Goal: Task Accomplishment & Management: Manage account settings

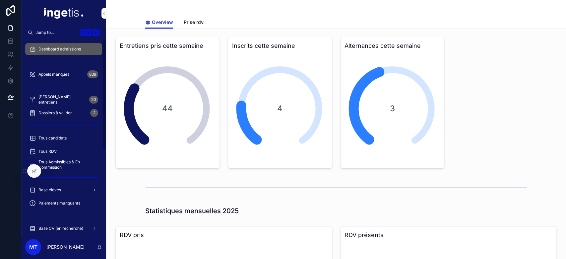
click at [58, 139] on span "Tous candidats" at bounding box center [52, 137] width 28 height 5
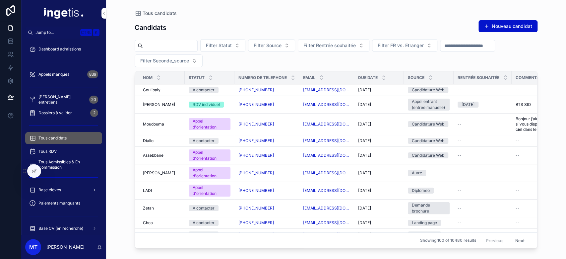
click at [197, 46] on input "scrollable content" at bounding box center [170, 45] width 54 height 9
paste input "*******"
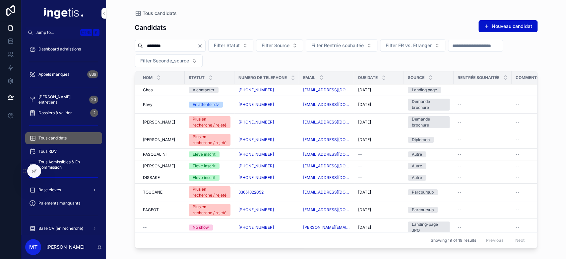
type input "*******"
click at [161, 89] on div "[PERSON_NAME]" at bounding box center [162, 89] width 38 height 5
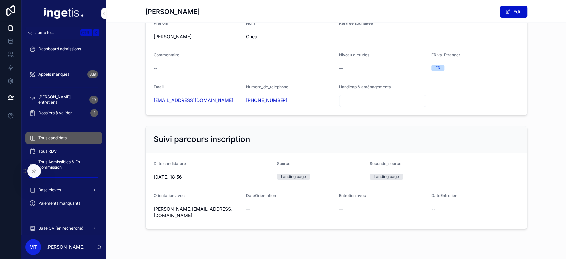
scroll to position [425, 0]
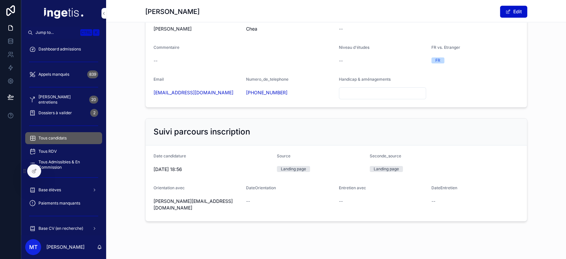
click at [288, 167] on div "Landing page" at bounding box center [293, 169] width 25 height 6
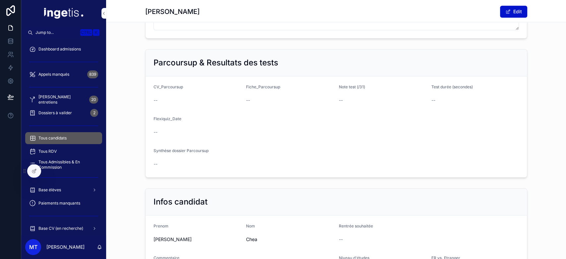
scroll to position [0, 0]
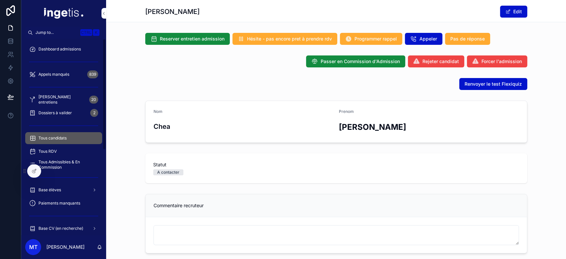
click at [35, 168] on icon at bounding box center [33, 170] width 5 height 5
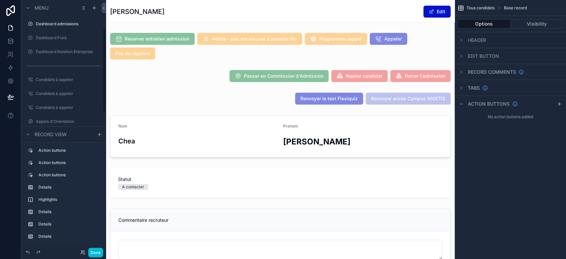
scroll to position [86, 0]
click at [488, 100] on div "Action buttons" at bounding box center [487, 104] width 60 height 8
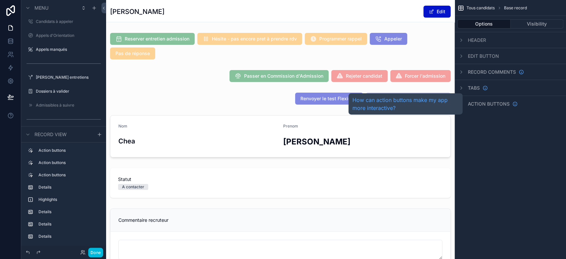
click at [488, 100] on span "Action buttons" at bounding box center [489, 103] width 42 height 7
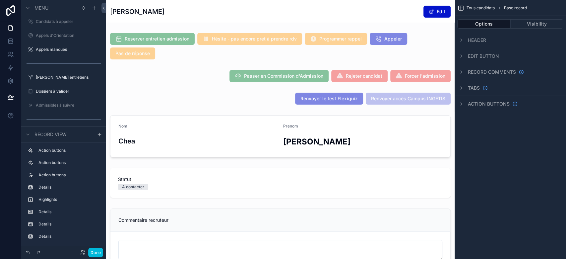
click at [485, 56] on span "Edit button" at bounding box center [483, 56] width 31 height 7
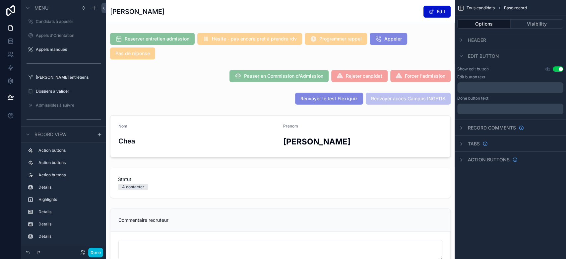
click at [485, 56] on span "Edit button" at bounding box center [483, 56] width 31 height 7
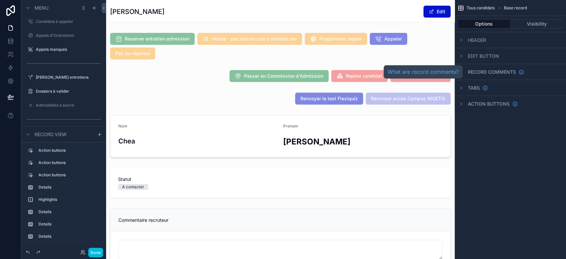
click at [482, 72] on span "Record comments" at bounding box center [492, 72] width 48 height 7
click at [475, 85] on span "Tabs" at bounding box center [474, 88] width 12 height 7
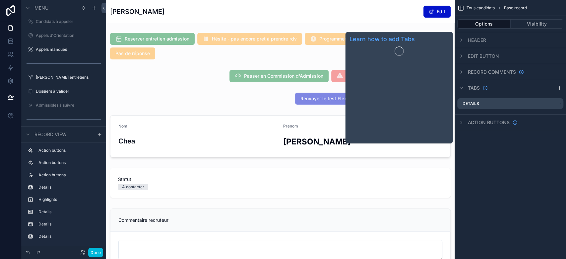
click at [475, 85] on span "Tabs" at bounding box center [474, 88] width 12 height 7
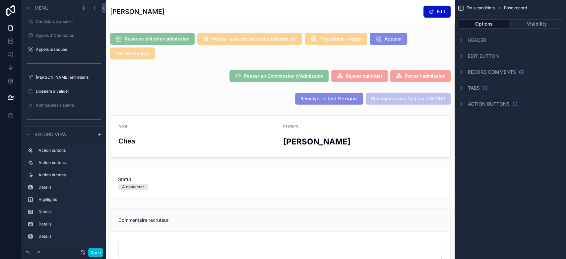
click at [245, 58] on div "scrollable content" at bounding box center [280, 46] width 348 height 32
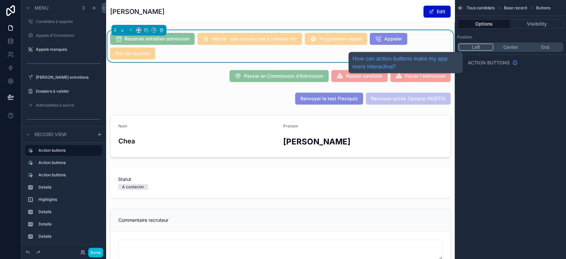
click at [487, 62] on span "Action buttons" at bounding box center [489, 62] width 42 height 7
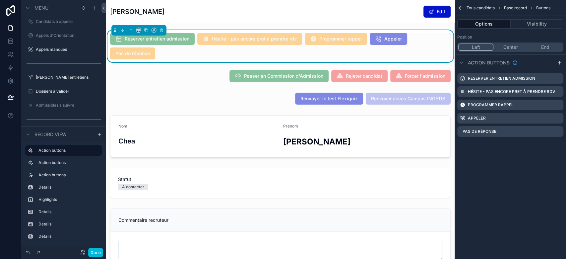
click at [262, 92] on div "scrollable content" at bounding box center [280, 98] width 348 height 17
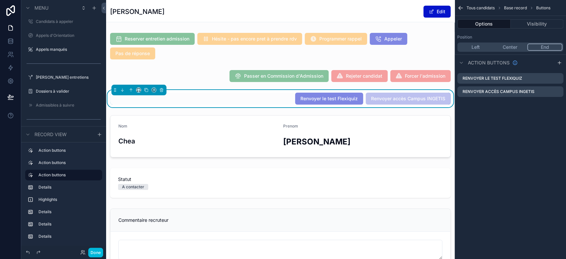
click at [0, 0] on icon "scrollable content" at bounding box center [0, 0] width 0 height 0
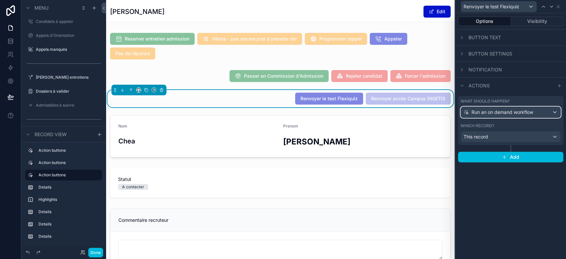
click at [522, 113] on span "Run an on demand workflow" at bounding box center [502, 112] width 62 height 7
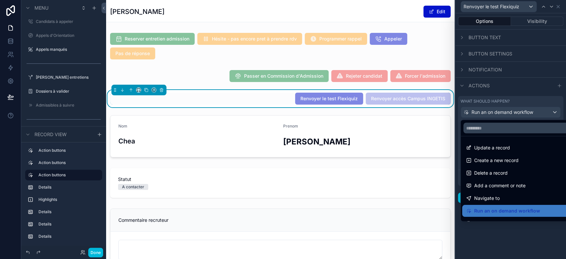
click at [522, 113] on div at bounding box center [510, 129] width 111 height 259
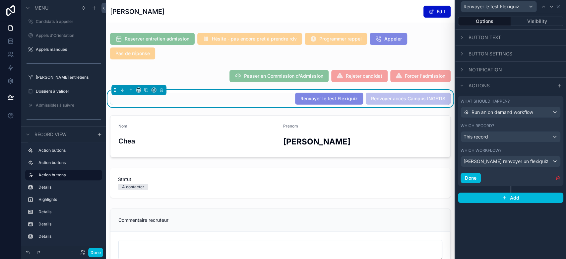
click at [477, 81] on div "Actions" at bounding box center [510, 85] width 111 height 16
click at [496, 11] on div "Renvoyer le test Flexiquiz" at bounding box center [499, 6] width 76 height 11
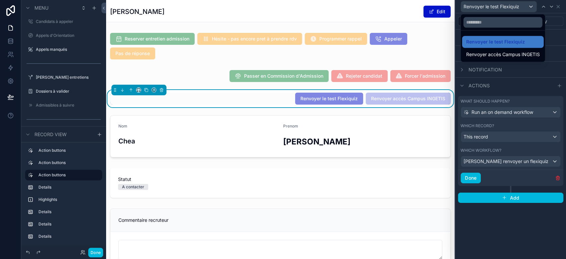
click at [487, 53] on span "Renvoyer accès Campus INGETIS" at bounding box center [503, 54] width 74 height 8
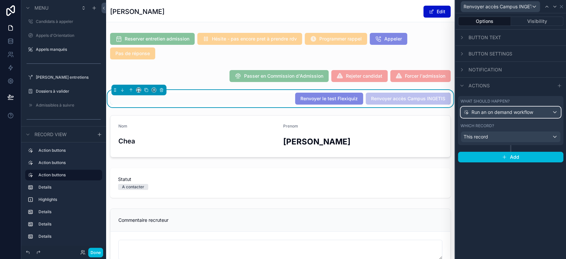
click at [492, 111] on span "Run an on demand workflow" at bounding box center [502, 112] width 62 height 7
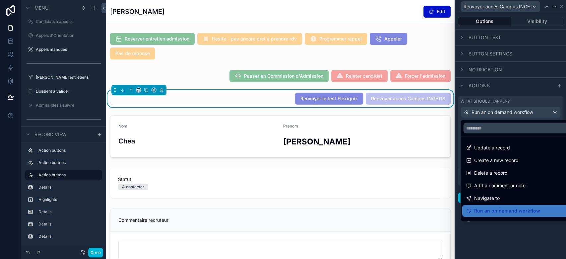
click at [492, 111] on div at bounding box center [510, 129] width 111 height 259
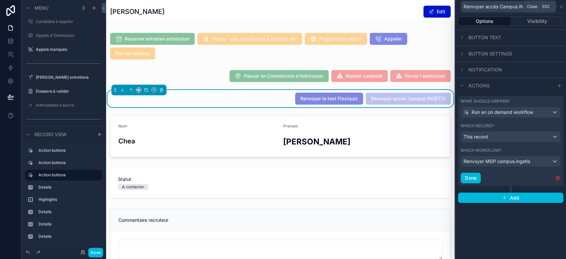
click at [563, 7] on icon at bounding box center [561, 6] width 5 height 5
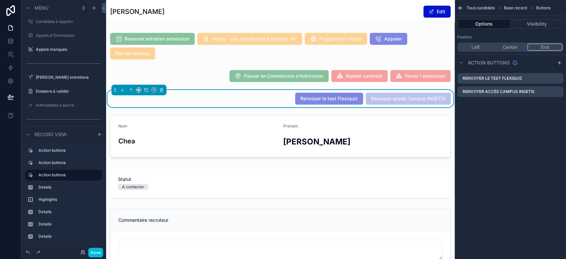
click at [200, 81] on div "scrollable content" at bounding box center [280, 75] width 348 height 17
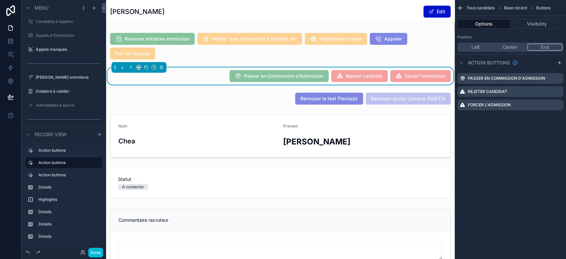
click at [350, 55] on div "scrollable content" at bounding box center [280, 46] width 348 height 32
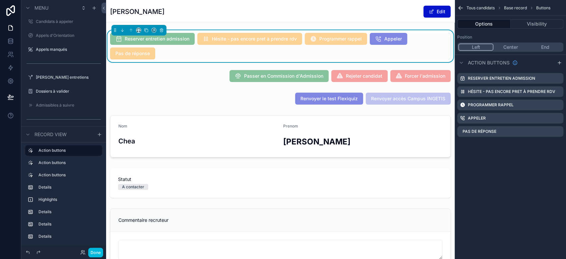
click at [0, 0] on icon "scrollable content" at bounding box center [0, 0] width 0 height 0
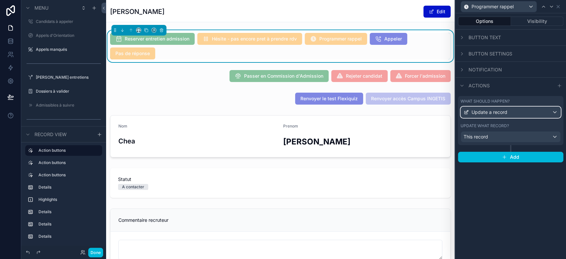
click at [540, 112] on div "Update a record" at bounding box center [510, 112] width 99 height 11
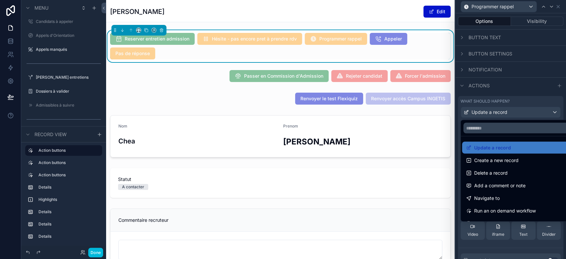
click at [540, 112] on div at bounding box center [510, 129] width 111 height 259
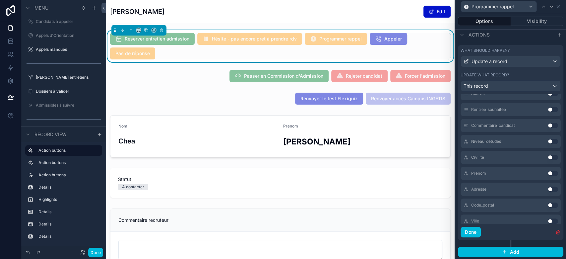
scroll to position [0, 0]
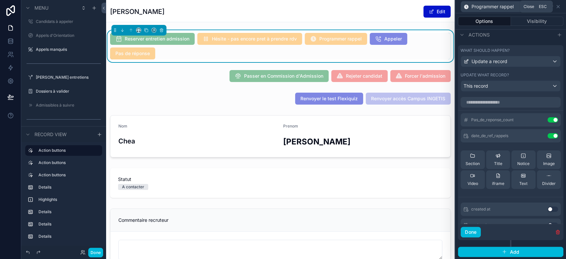
click at [557, 5] on icon at bounding box center [557, 6] width 5 height 5
